Goal: Task Accomplishment & Management: Complete application form

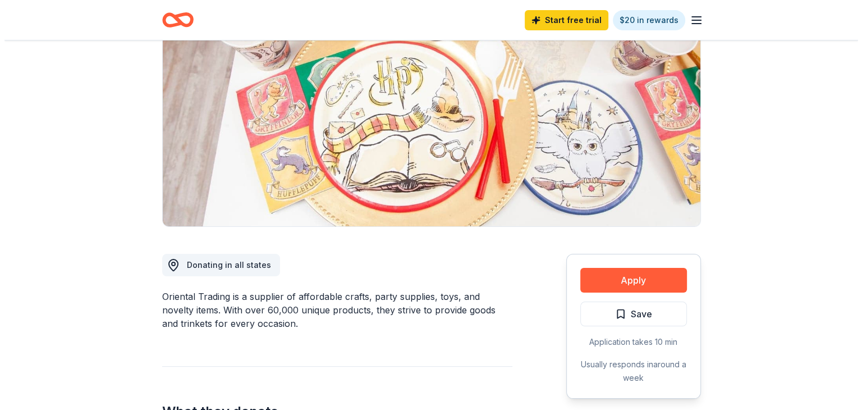
scroll to position [281, 0]
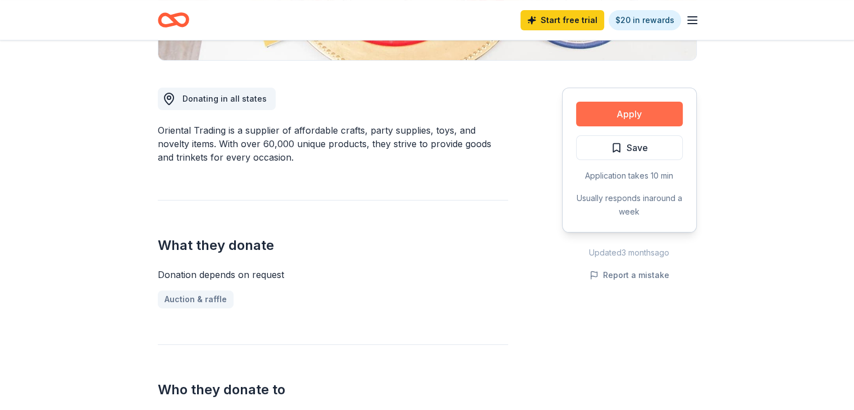
click at [644, 118] on button "Apply" at bounding box center [629, 114] width 107 height 25
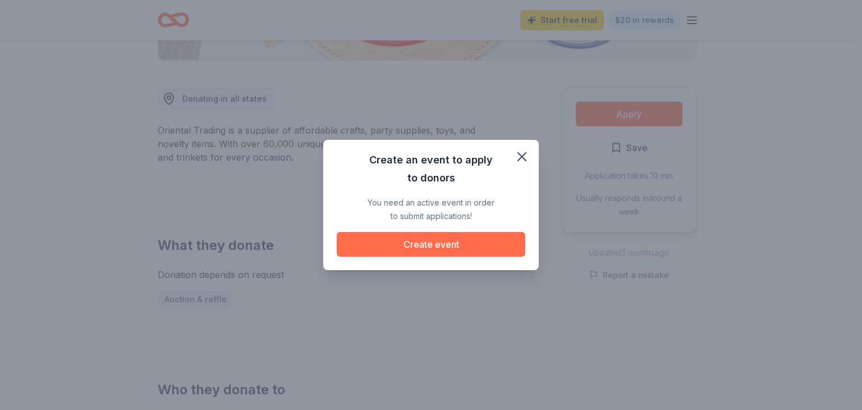
click at [445, 241] on button "Create event" at bounding box center [431, 244] width 189 height 25
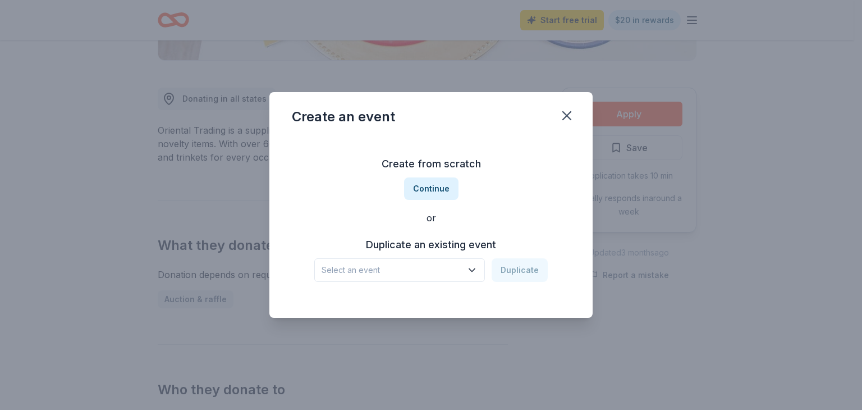
click at [471, 271] on icon "button" at bounding box center [471, 269] width 11 height 11
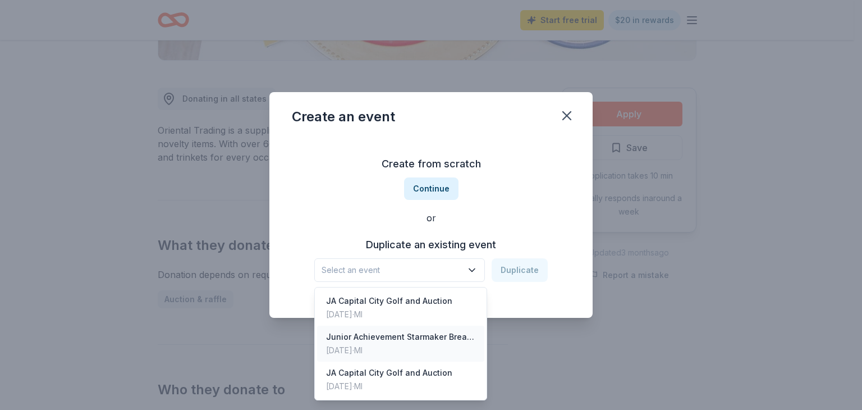
click at [389, 334] on div "Junior Achievement Starmaker Breakfast" at bounding box center [400, 336] width 149 height 13
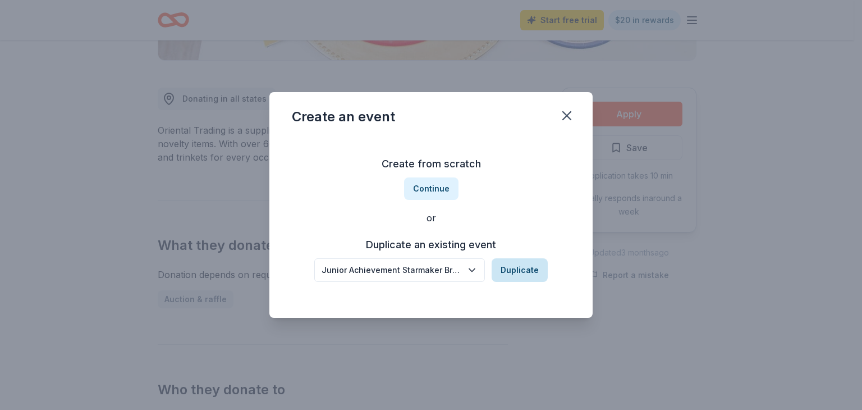
click at [516, 267] on button "Duplicate" at bounding box center [520, 270] width 56 height 24
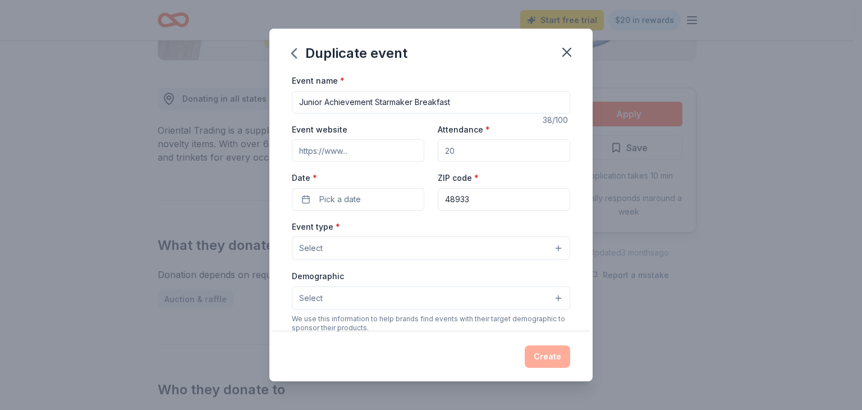
click at [459, 150] on input "Attendance *" at bounding box center [504, 150] width 132 height 22
type input "300"
click at [345, 198] on span "Pick a date" at bounding box center [340, 199] width 42 height 13
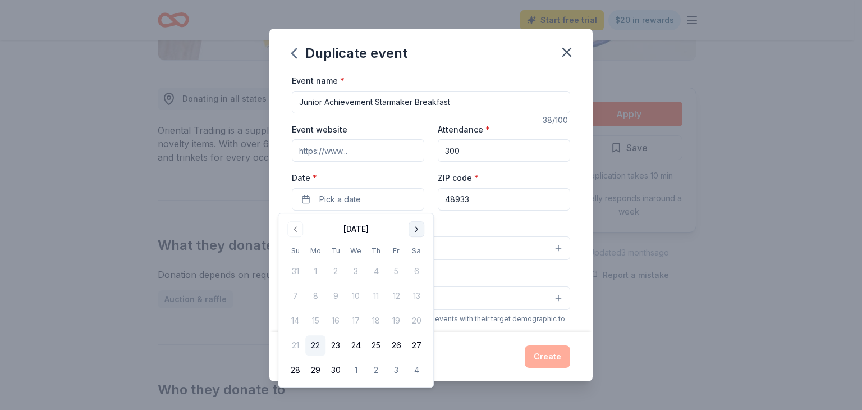
click at [413, 230] on button "Go to next month" at bounding box center [417, 229] width 16 height 16
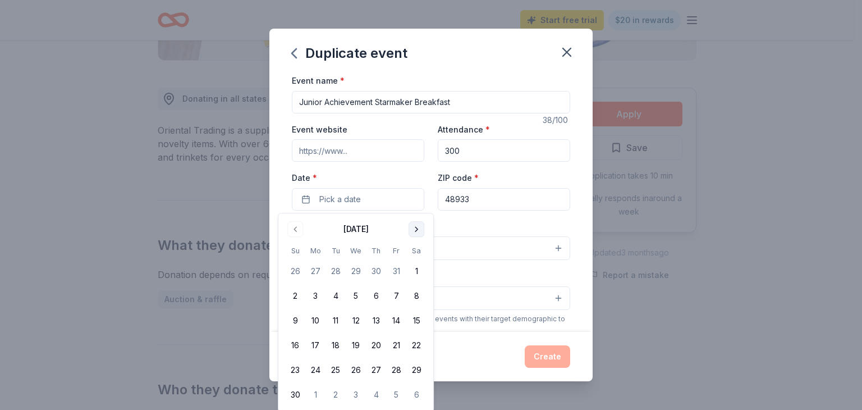
click at [413, 230] on button "Go to next month" at bounding box center [417, 229] width 16 height 16
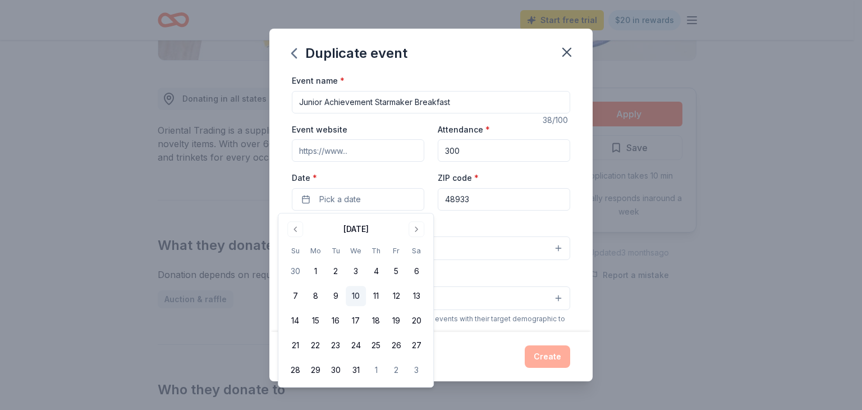
click at [352, 296] on button "10" at bounding box center [356, 296] width 20 height 20
click at [475, 204] on input "48933" at bounding box center [504, 199] width 132 height 22
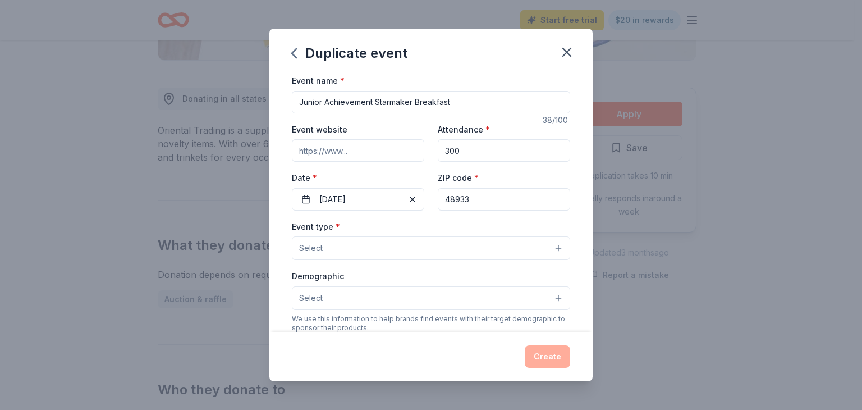
click at [423, 246] on button "Select" at bounding box center [431, 248] width 278 height 24
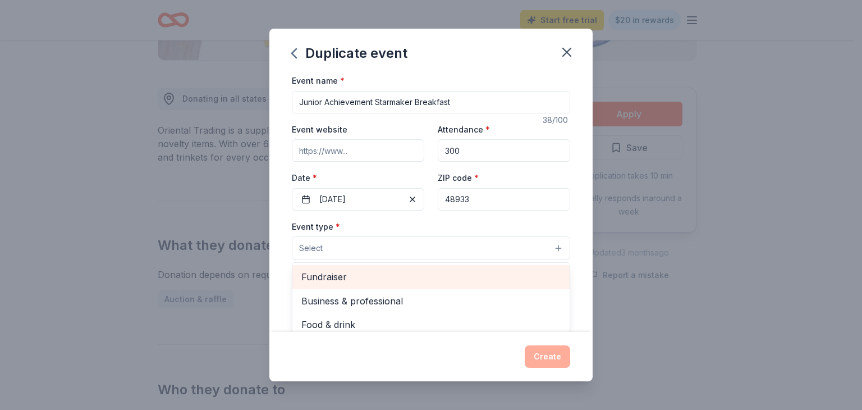
click at [346, 276] on span "Fundraiser" at bounding box center [430, 276] width 259 height 15
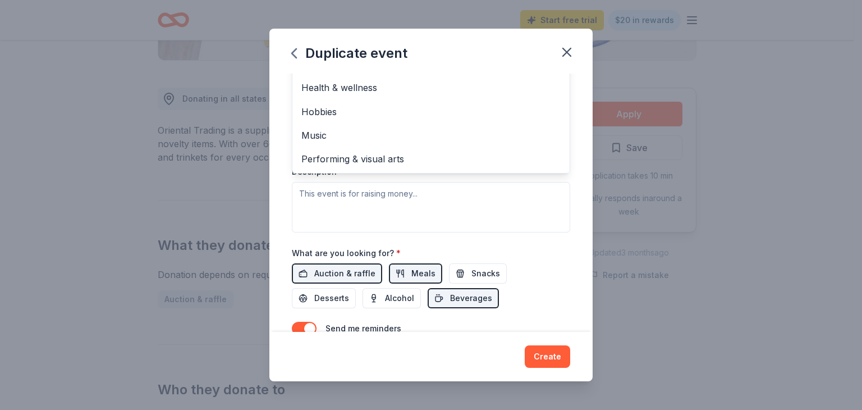
scroll to position [112, 0]
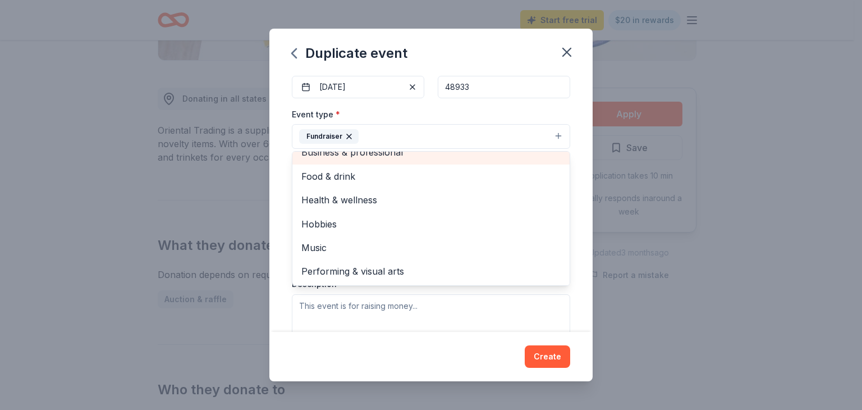
click at [367, 154] on div "Business & professional" at bounding box center [430, 152] width 277 height 24
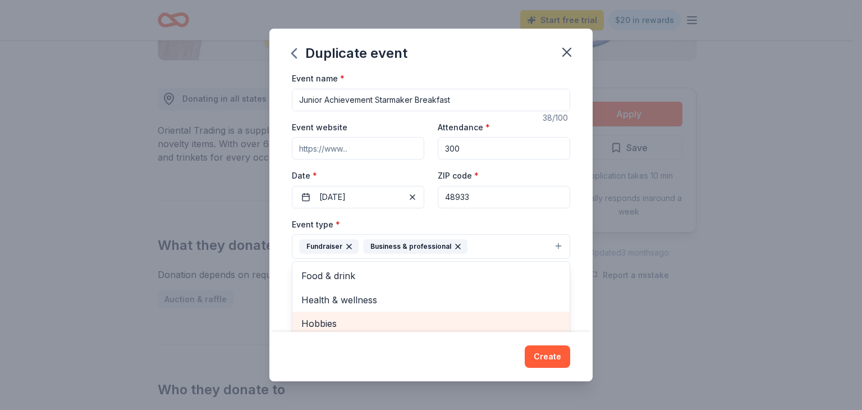
scroll to position [0, 0]
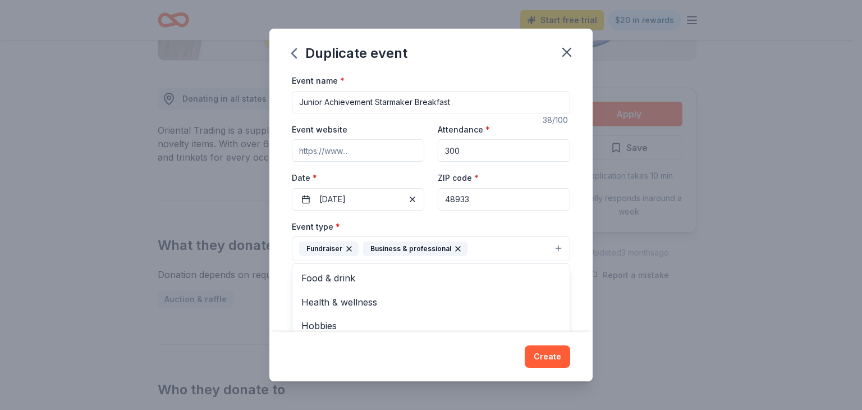
click at [578, 256] on div "Event name * Junior Achievement Starmaker Breakfast 38 /100 Event website Atten…" at bounding box center [430, 203] width 323 height 258
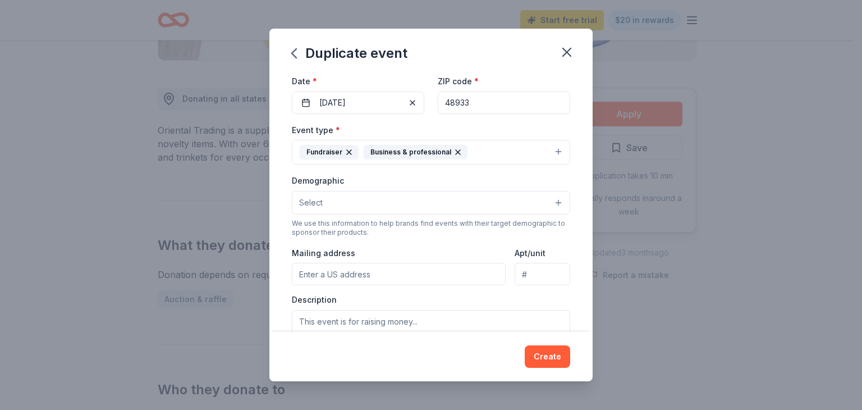
scroll to position [104, 0]
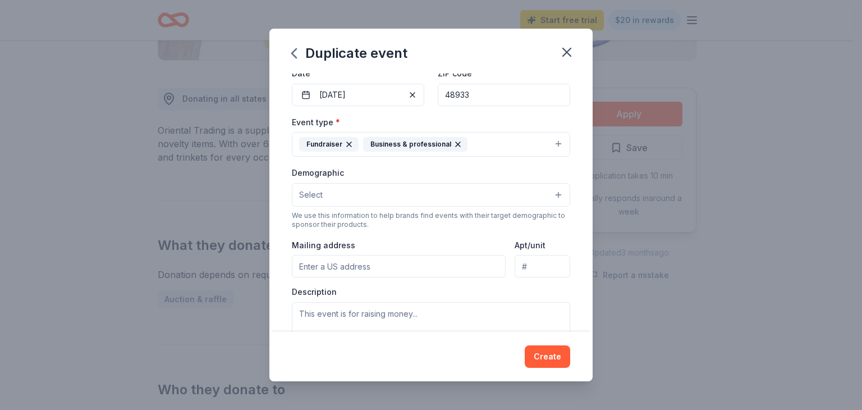
click at [550, 192] on button "Select" at bounding box center [431, 195] width 278 height 24
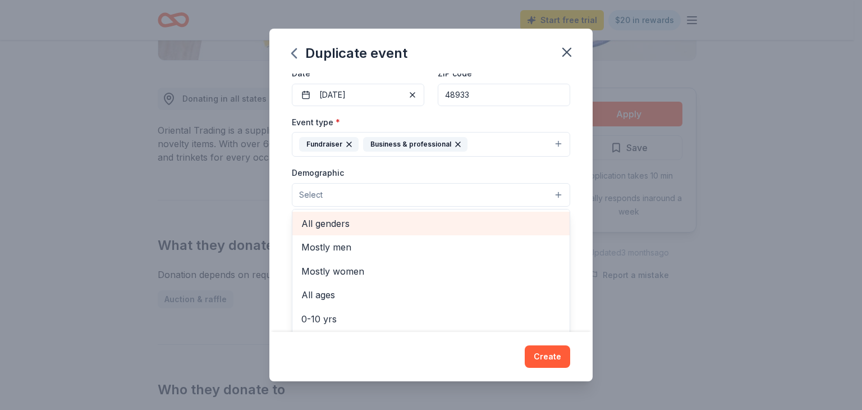
click at [328, 221] on span "All genders" at bounding box center [430, 223] width 259 height 15
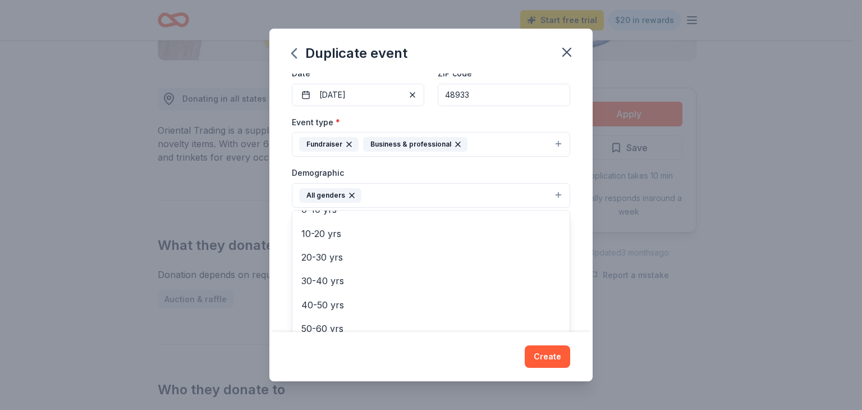
scroll to position [112, 0]
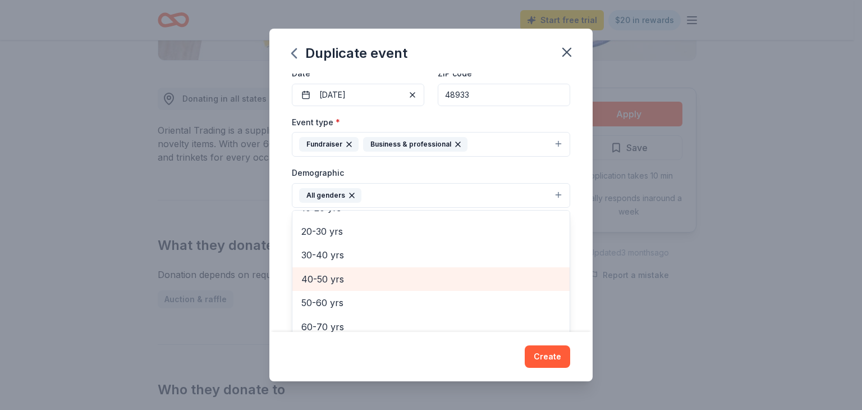
click at [349, 280] on span "40-50 yrs" at bounding box center [430, 279] width 259 height 15
click at [355, 283] on span "50-60 yrs" at bounding box center [430, 279] width 259 height 15
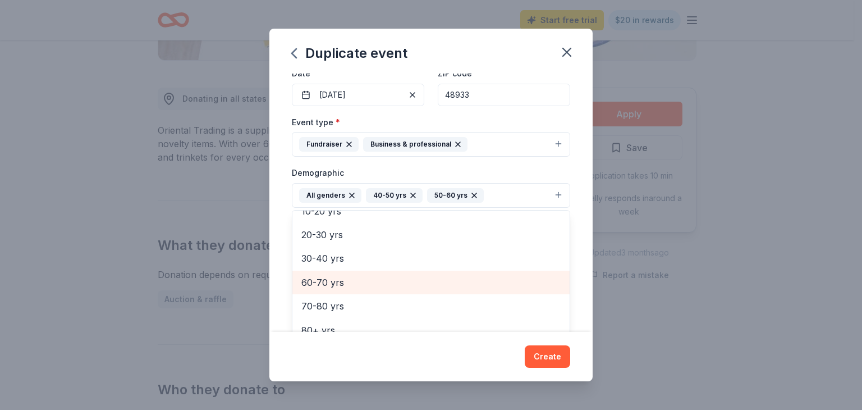
scroll to position [108, 0]
